Goal: Task Accomplishment & Management: Use online tool/utility

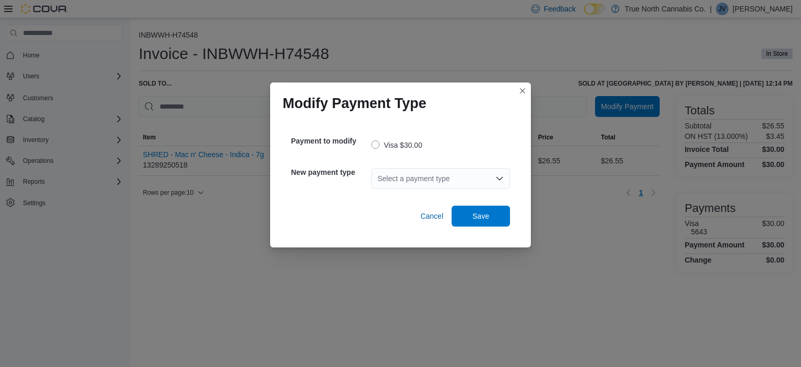
click at [437, 179] on div "Select a payment type" at bounding box center [440, 178] width 139 height 21
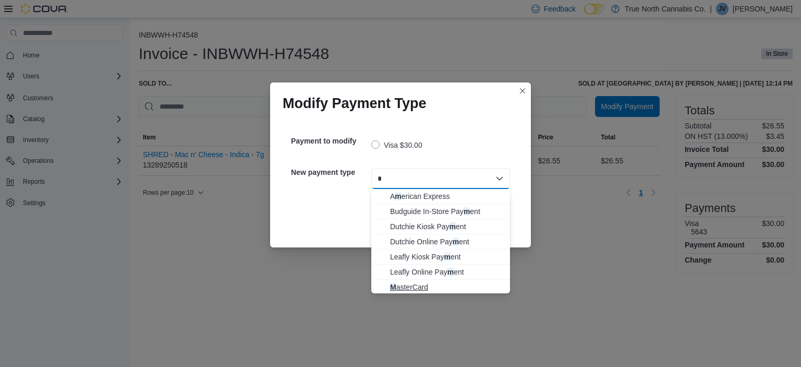
type input "*"
click at [419, 283] on span "M asterCard" at bounding box center [447, 287] width 114 height 10
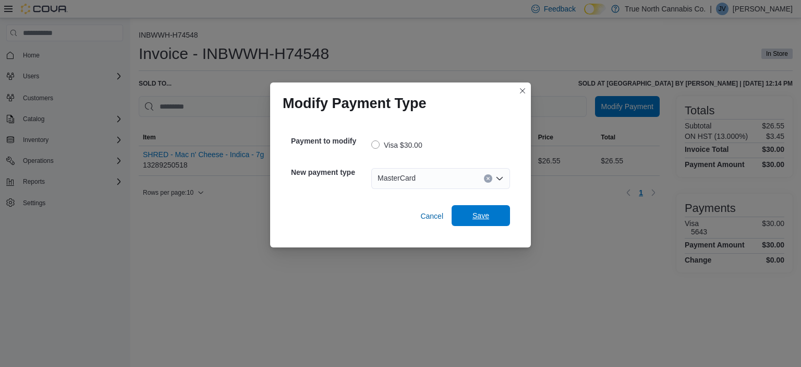
click at [478, 220] on span "Save" at bounding box center [480, 215] width 17 height 10
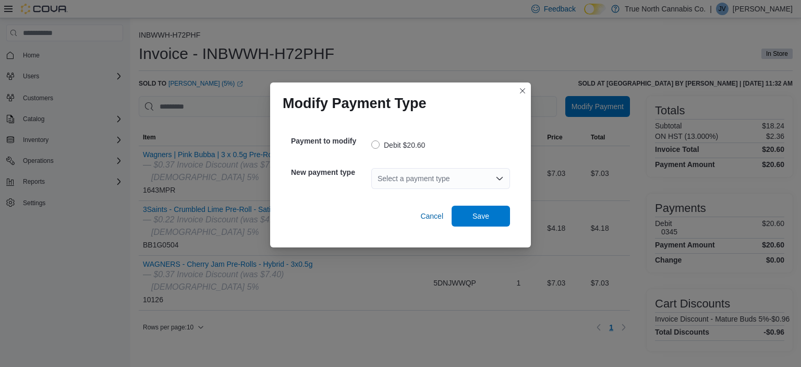
click at [461, 176] on div "Select a payment type" at bounding box center [440, 178] width 139 height 21
type input "*"
click at [447, 195] on span "V isa" at bounding box center [447, 196] width 114 height 10
click at [477, 216] on span "Save" at bounding box center [480, 215] width 17 height 10
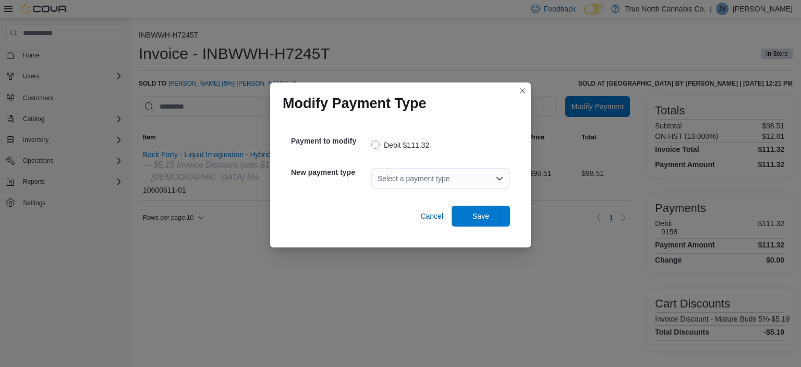
click at [453, 175] on div "Select a payment type" at bounding box center [440, 178] width 139 height 21
type input "*"
click at [433, 199] on span "V isa" at bounding box center [447, 196] width 114 height 10
click at [482, 216] on span "Save" at bounding box center [480, 215] width 17 height 10
click at [460, 175] on div "Select a payment type" at bounding box center [440, 178] width 139 height 21
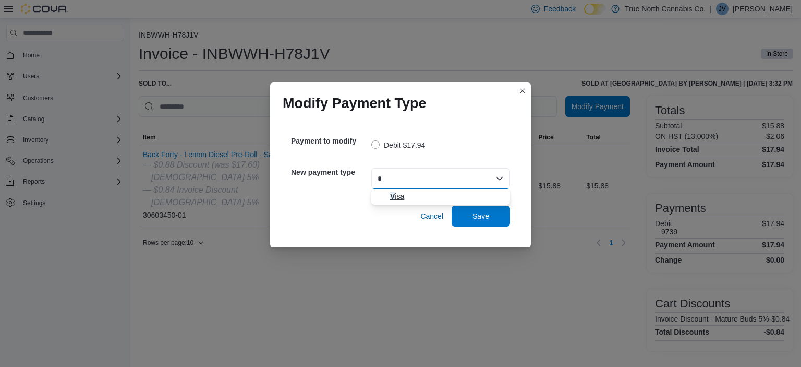
type input "*"
click at [438, 198] on span "V isa" at bounding box center [447, 196] width 114 height 10
click at [483, 219] on span "Save" at bounding box center [480, 215] width 17 height 10
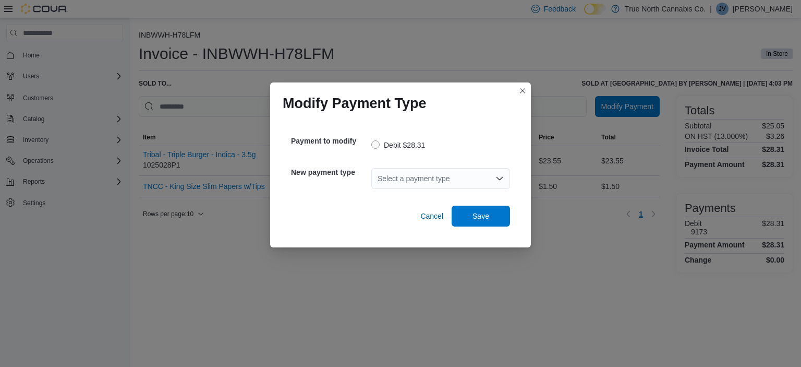
click at [460, 174] on div "Select a payment type" at bounding box center [440, 178] width 139 height 21
type input "*"
click at [446, 197] on span "V isa" at bounding box center [447, 196] width 114 height 10
click at [469, 217] on span "Save" at bounding box center [481, 215] width 46 height 21
click at [447, 180] on div "Select a payment type" at bounding box center [440, 178] width 139 height 21
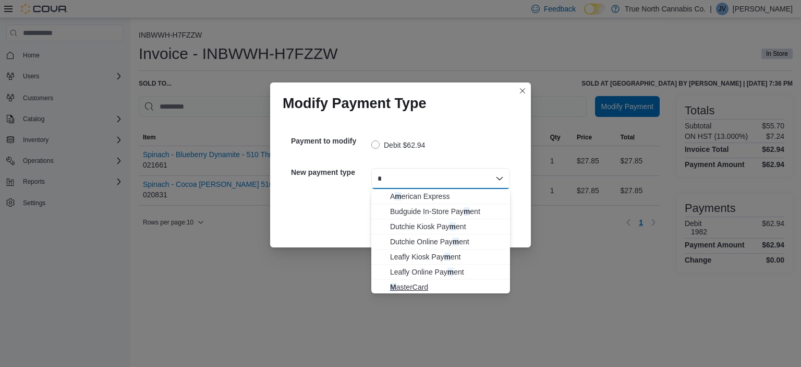
type input "*"
click at [431, 286] on span "M asterCard" at bounding box center [447, 287] width 114 height 10
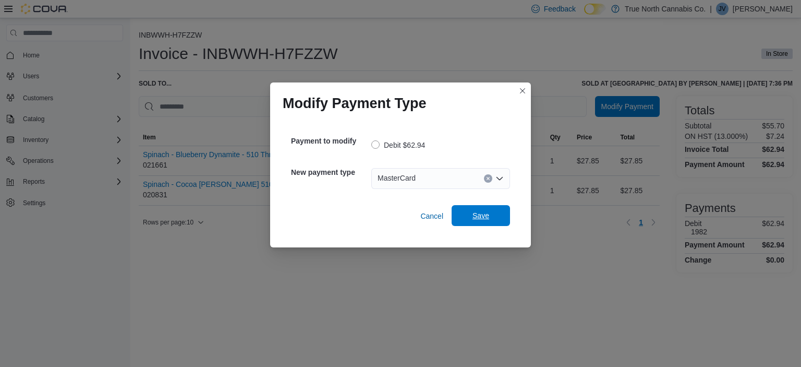
click at [477, 216] on span "Save" at bounding box center [480, 215] width 17 height 10
